Goal: Check status: Check status

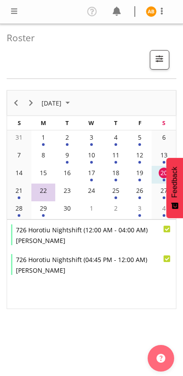
click at [12, 190] on td "21" at bounding box center [19, 192] width 24 height 18
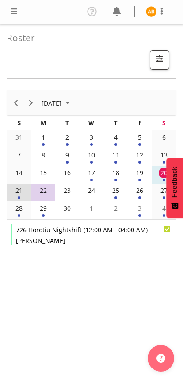
click at [42, 187] on div "22" at bounding box center [43, 190] width 11 height 11
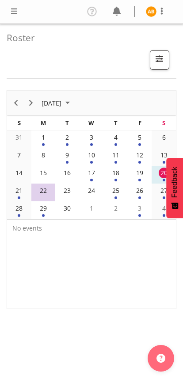
click at [68, 190] on div "23" at bounding box center [67, 190] width 11 height 11
click at [92, 191] on div "24" at bounding box center [91, 190] width 11 height 11
click at [119, 193] on div "25" at bounding box center [116, 190] width 11 height 11
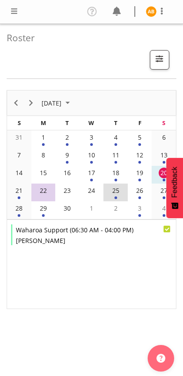
click at [140, 191] on div "26" at bounding box center [140, 190] width 11 height 11
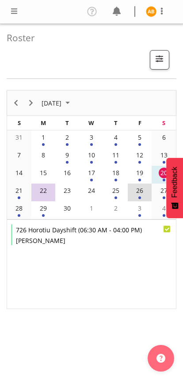
click at [160, 192] on div "27" at bounding box center [164, 190] width 11 height 11
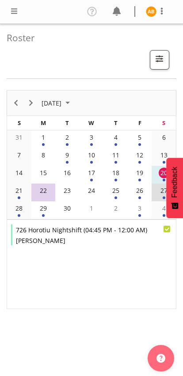
click at [19, 213] on div "28" at bounding box center [19, 208] width 11 height 11
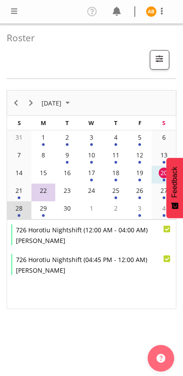
click at [43, 207] on div "29" at bounding box center [43, 208] width 11 height 11
click at [112, 193] on div "25" at bounding box center [116, 190] width 11 height 11
